Goal: Task Accomplishment & Management: Complete application form

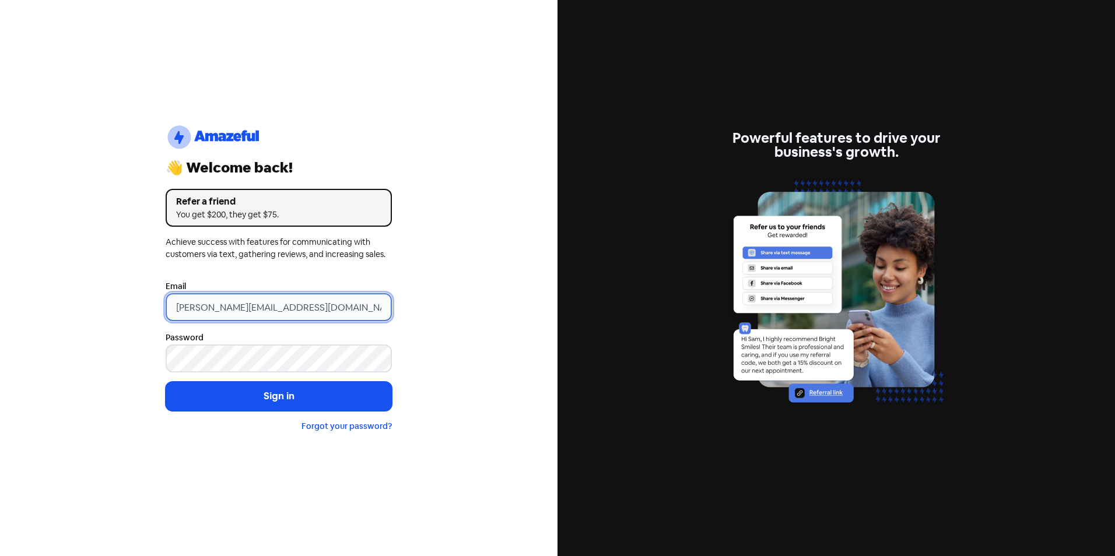
drag, startPoint x: 198, startPoint y: 306, endPoint x: 108, endPoint y: 307, distance: 89.3
click at [108, 307] on div "logo-amazeful_Logo 👋 Welcome back! Refer a friend You get $200, they get $75. A…" at bounding box center [279, 278] width 558 height 556
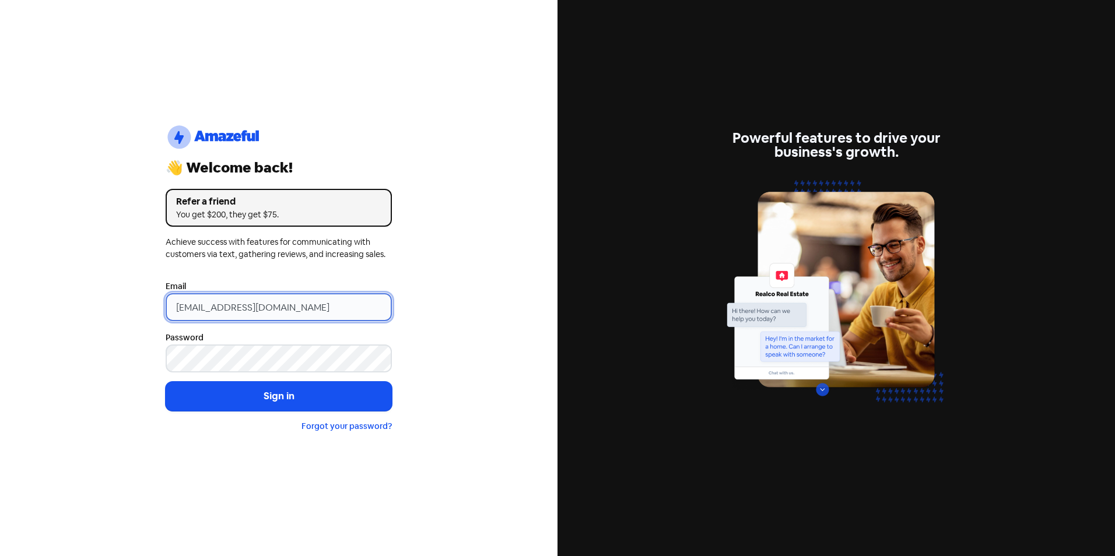
type input "[EMAIL_ADDRESS][DOMAIN_NAME]"
click at [166, 382] on button "Sign in" at bounding box center [279, 396] width 226 height 29
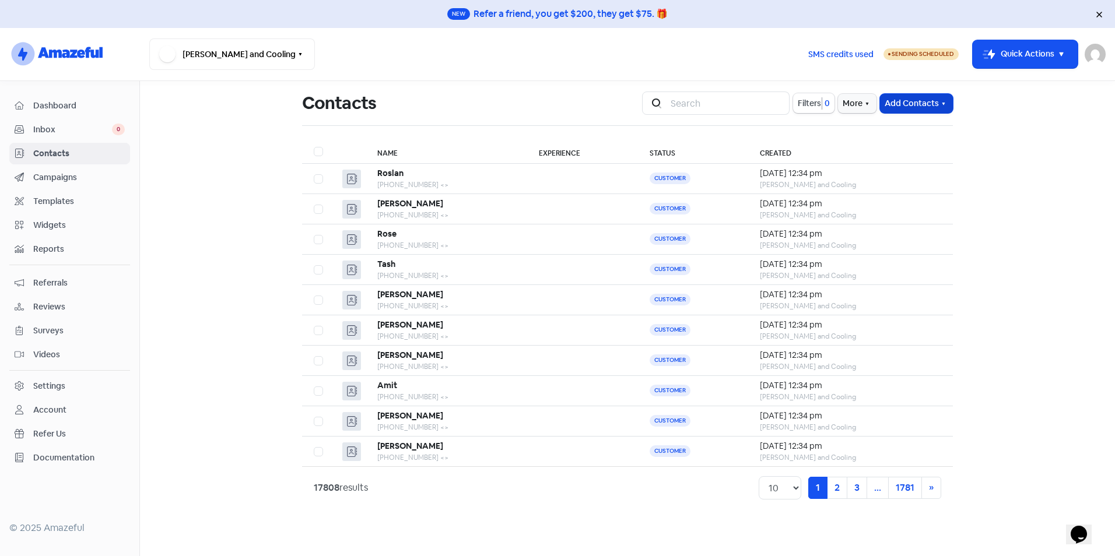
click at [937, 107] on button "Add Contacts" at bounding box center [916, 103] width 73 height 19
click at [892, 155] on button "Import contacts" at bounding box center [902, 152] width 99 height 23
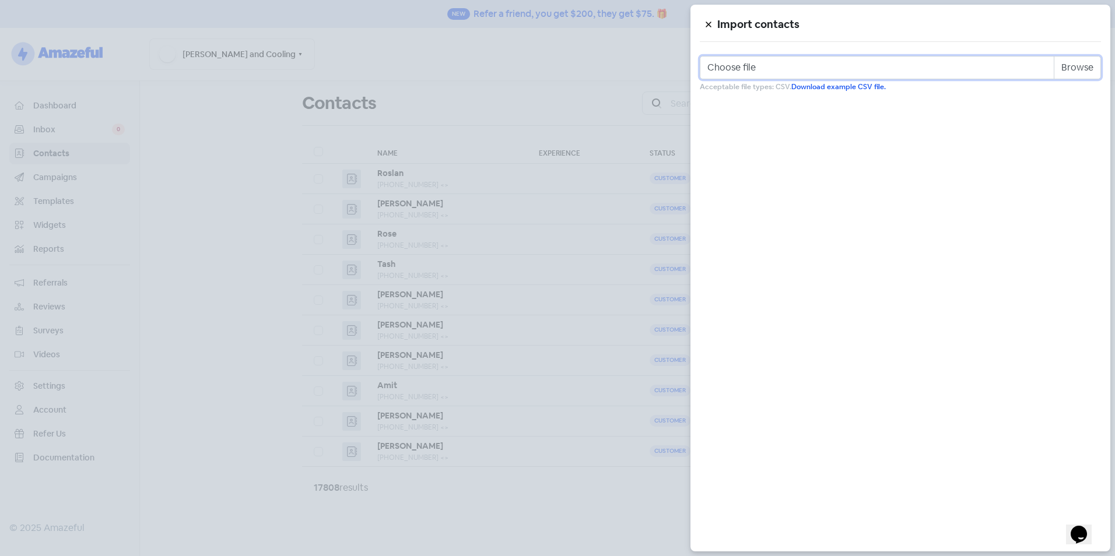
click at [1077, 78] on input "Choose file" at bounding box center [900, 67] width 401 height 23
type input "C:\fakepath\Review Template.csv"
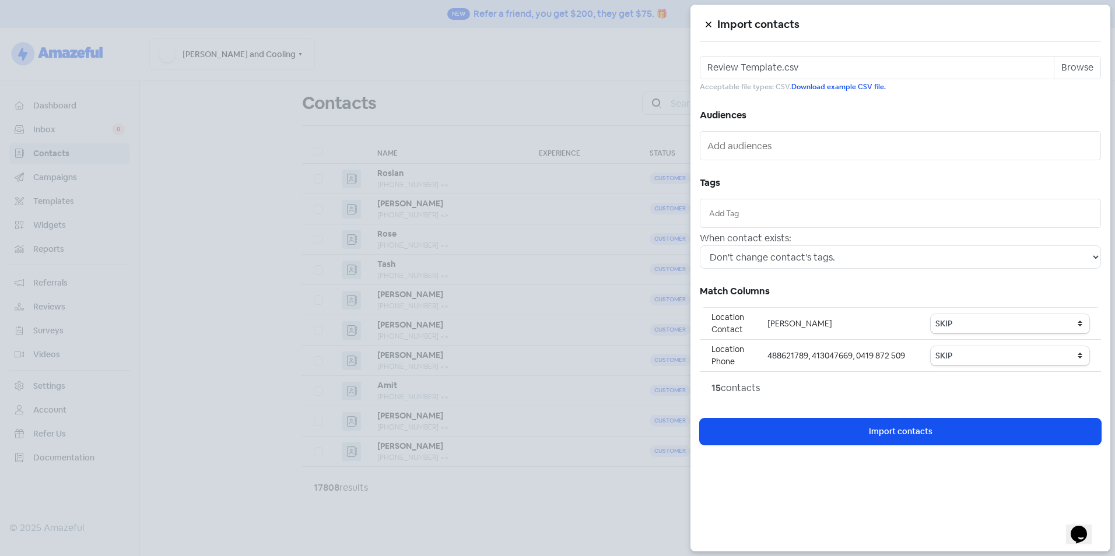
click at [776, 203] on div at bounding box center [900, 213] width 401 height 29
click at [776, 218] on input "text" at bounding box center [900, 213] width 383 height 13
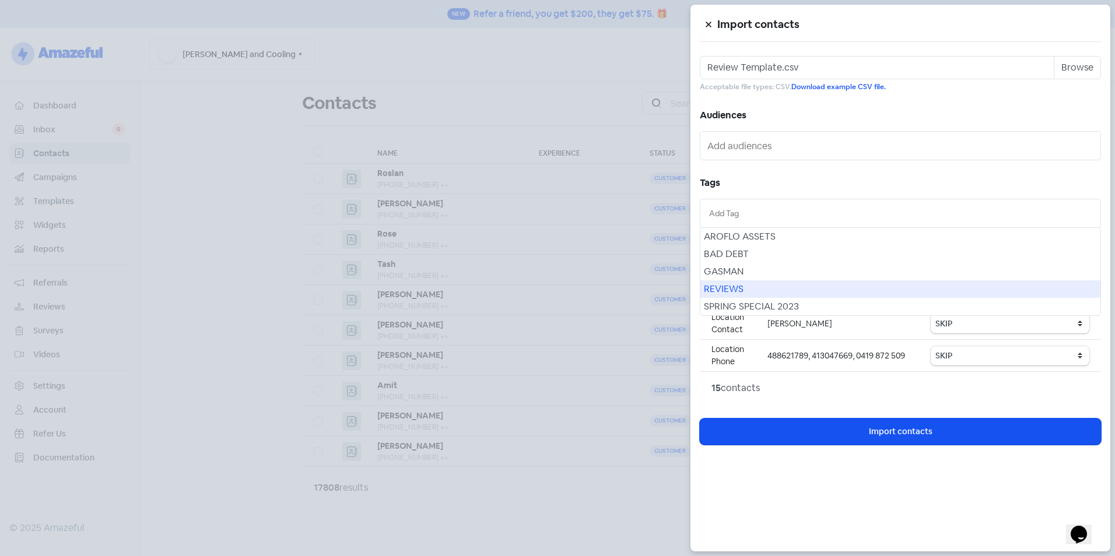
click at [764, 287] on div "REVIEWS" at bounding box center [901, 289] width 400 height 17
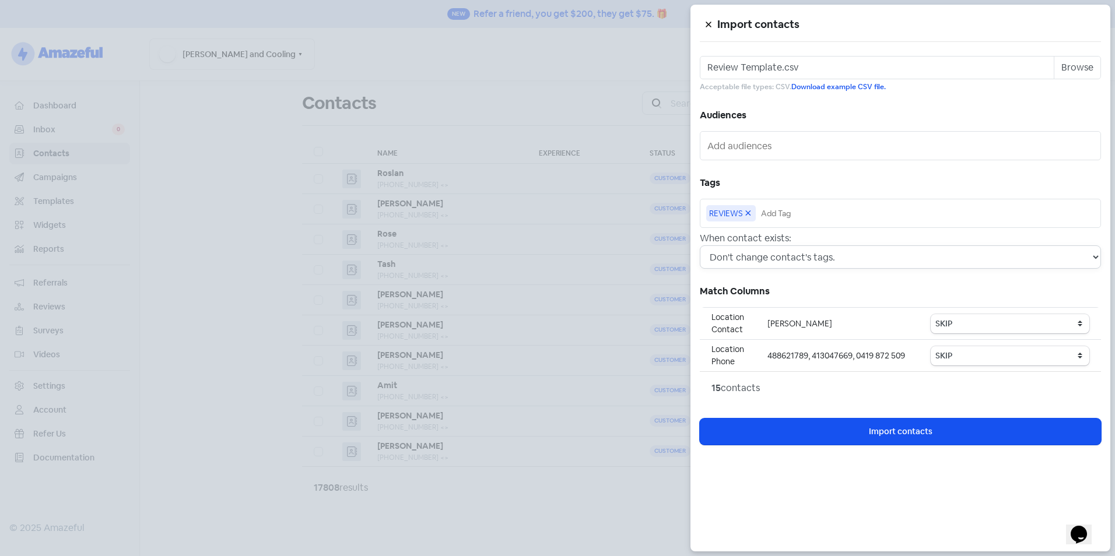
click at [769, 264] on select "Don't change contact's tags. Don't change contact's existing tags, but add new …" at bounding box center [900, 257] width 401 height 23
select select "2"
click at [700, 246] on select "Don't change contact's tags. Don't change contact's existing tags, but add new …" at bounding box center [900, 257] width 401 height 23
click at [986, 322] on select "SKIP First name Last name Mobile number Email address Contact status Category 1…" at bounding box center [1010, 323] width 159 height 19
select select "first_name"
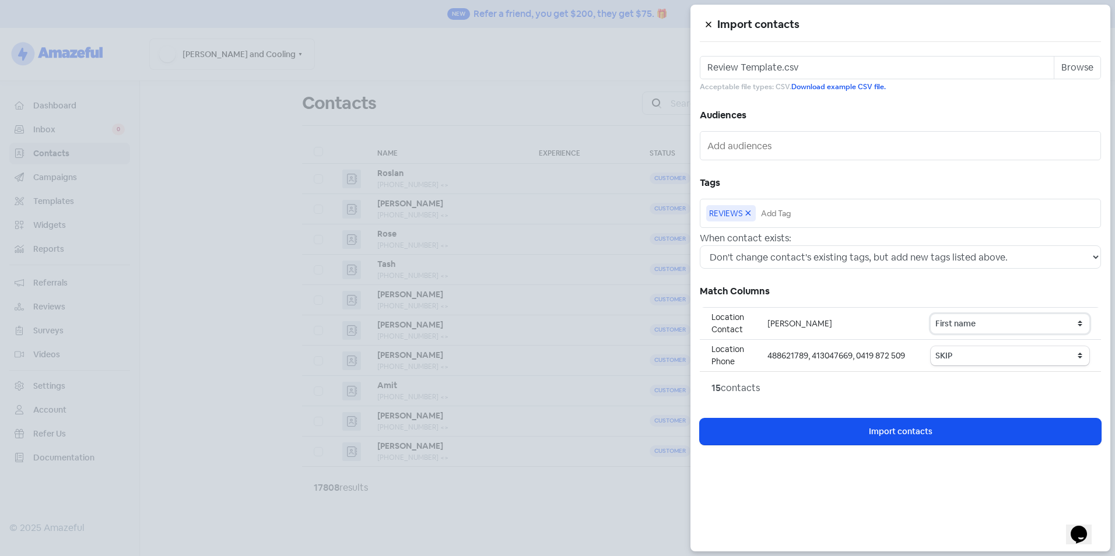
click at [933, 314] on select "SKIP First name Last name Mobile number Email address Contact status Category 1…" at bounding box center [1010, 323] width 159 height 19
click at [963, 349] on select "SKIP First name Last name Mobile number Email address Contact status Category 1…" at bounding box center [1010, 355] width 159 height 19
select select "phone"
click at [933, 346] on select "SKIP First name Last name Mobile number Email address Contact status Category 1…" at bounding box center [1010, 355] width 159 height 19
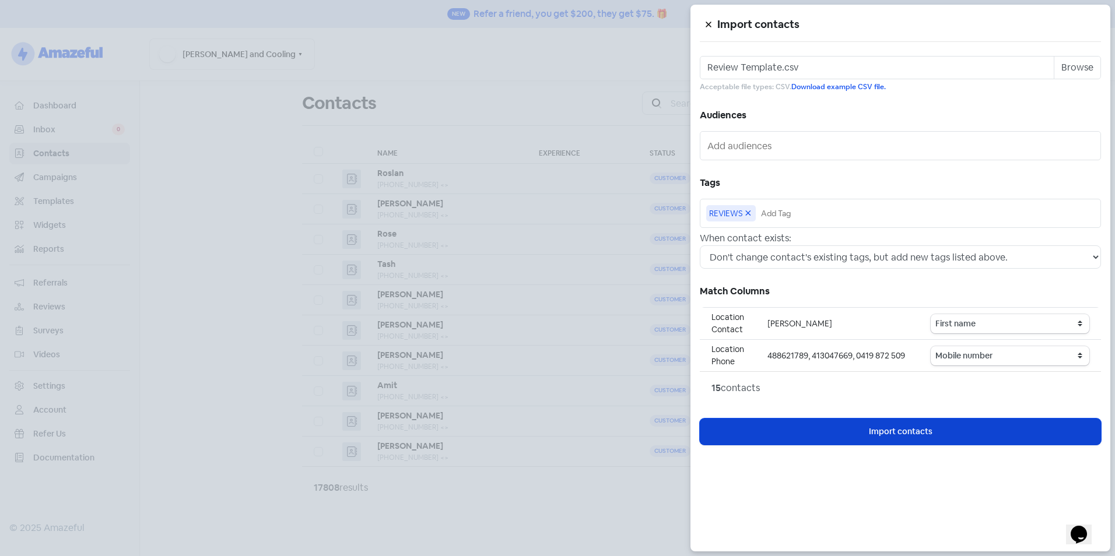
click at [913, 431] on span "Import contacts" at bounding box center [901, 432] width 64 height 12
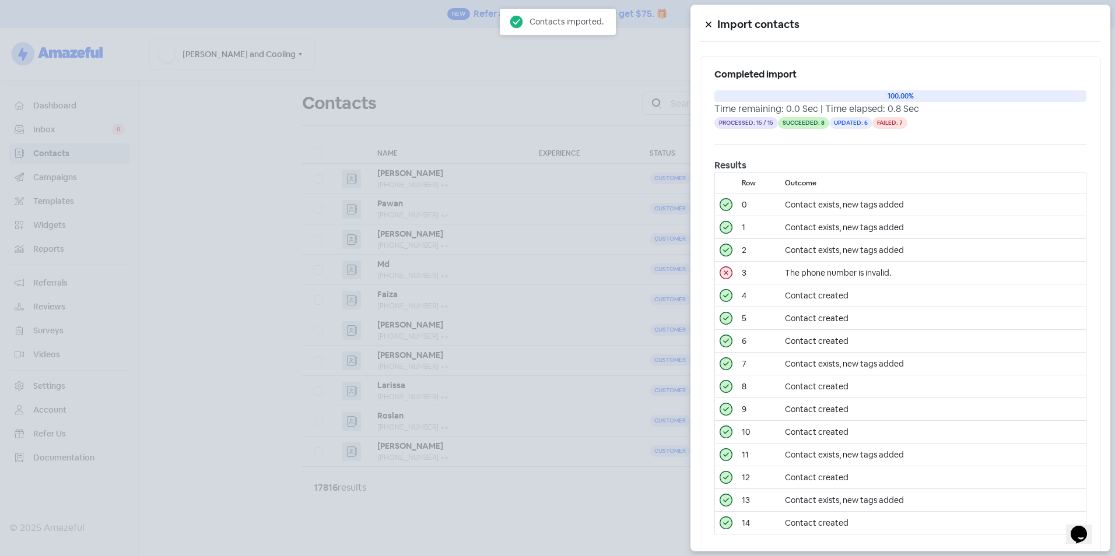
click at [710, 24] on icon at bounding box center [708, 24] width 7 height 7
